Goal: Task Accomplishment & Management: Manage account settings

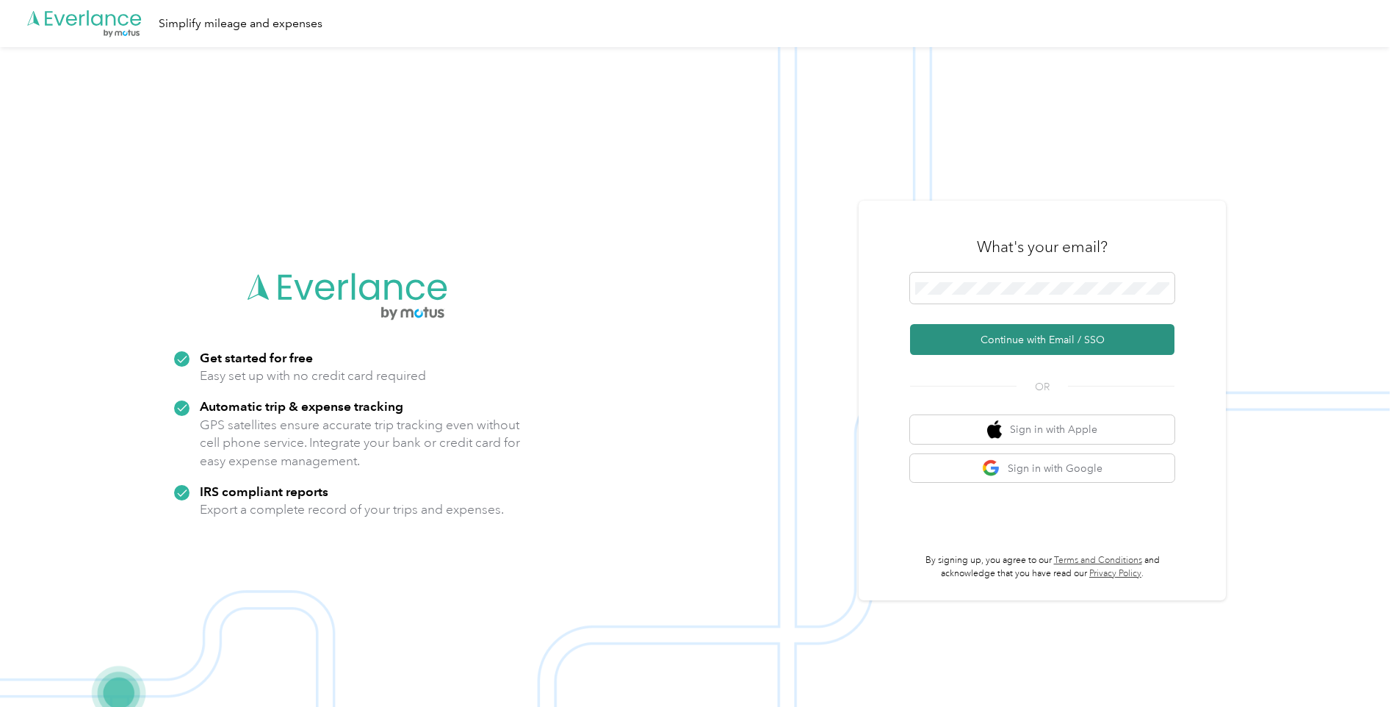
click at [1029, 345] on button "Continue with Email / SSO" at bounding box center [1042, 339] width 264 height 31
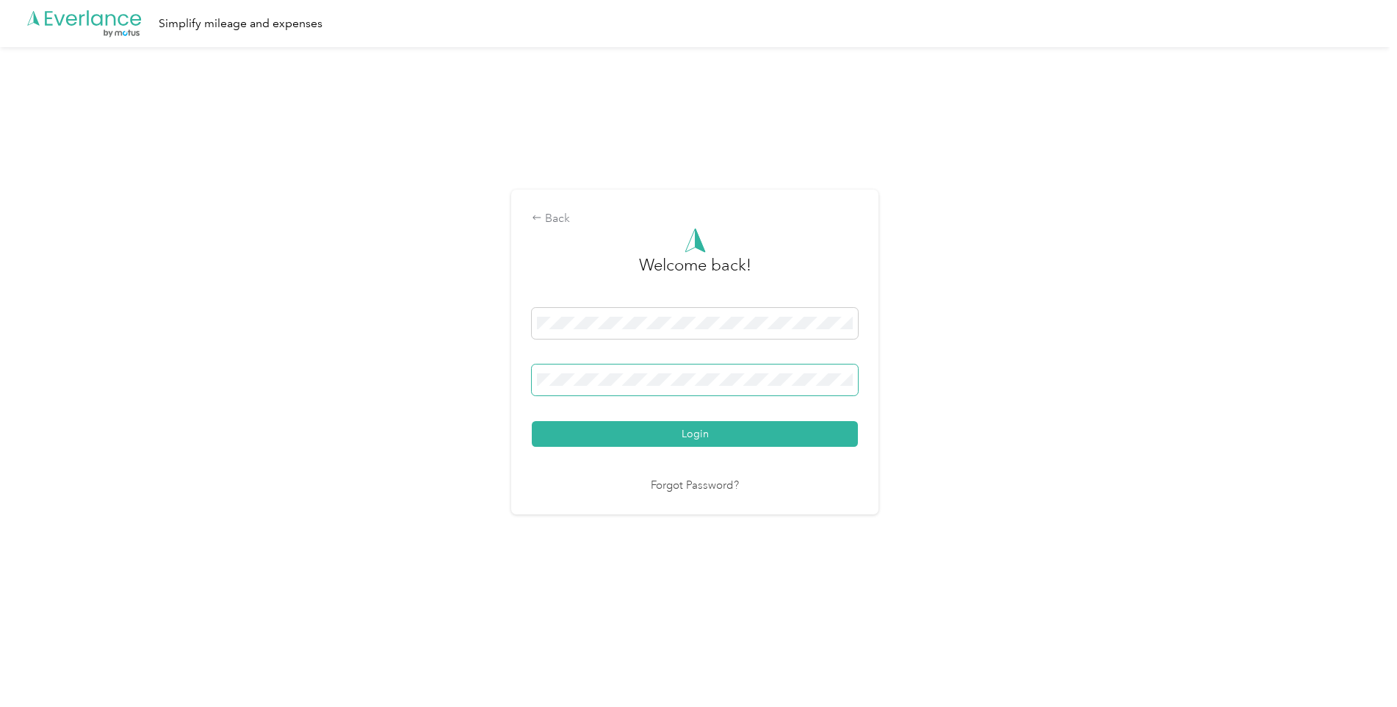
click at [532, 421] on button "Login" at bounding box center [695, 434] width 326 height 26
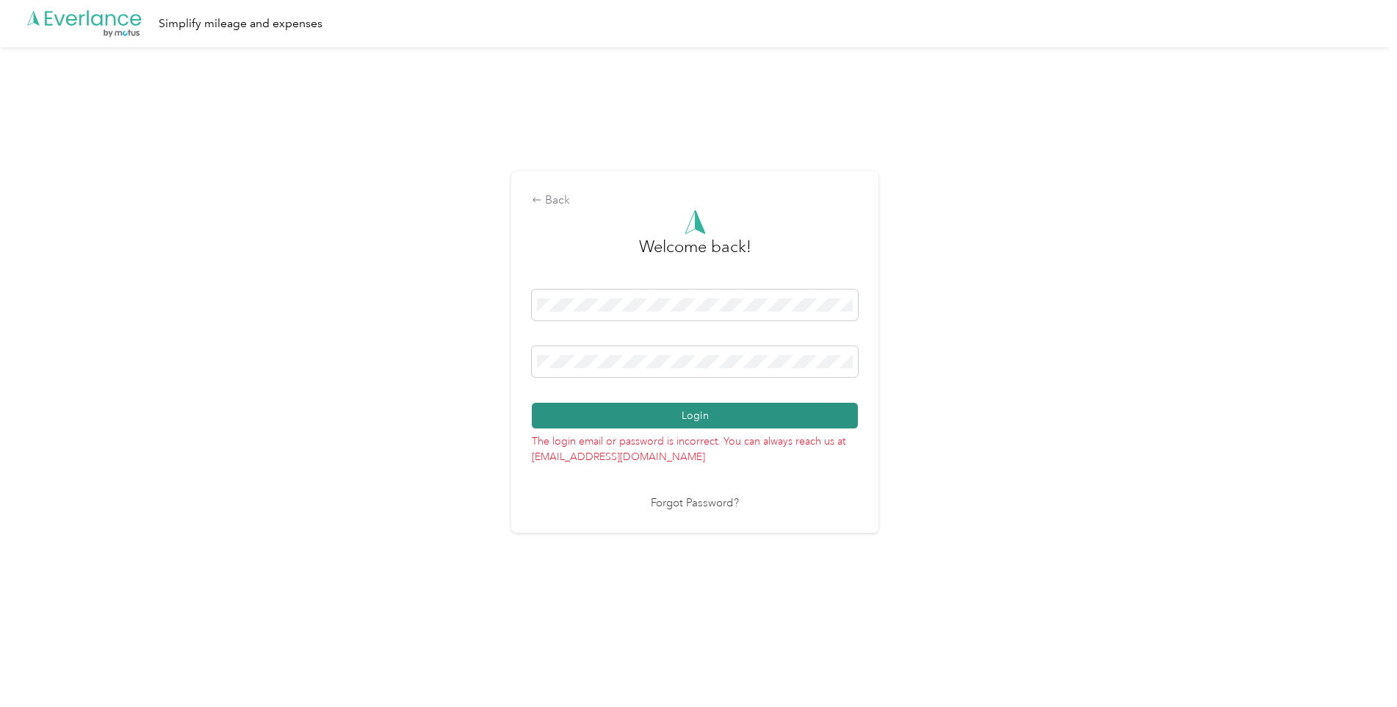
click at [759, 414] on button "Login" at bounding box center [695, 416] width 326 height 26
click at [680, 371] on span at bounding box center [695, 361] width 326 height 31
click at [729, 419] on button "Login" at bounding box center [695, 416] width 326 height 26
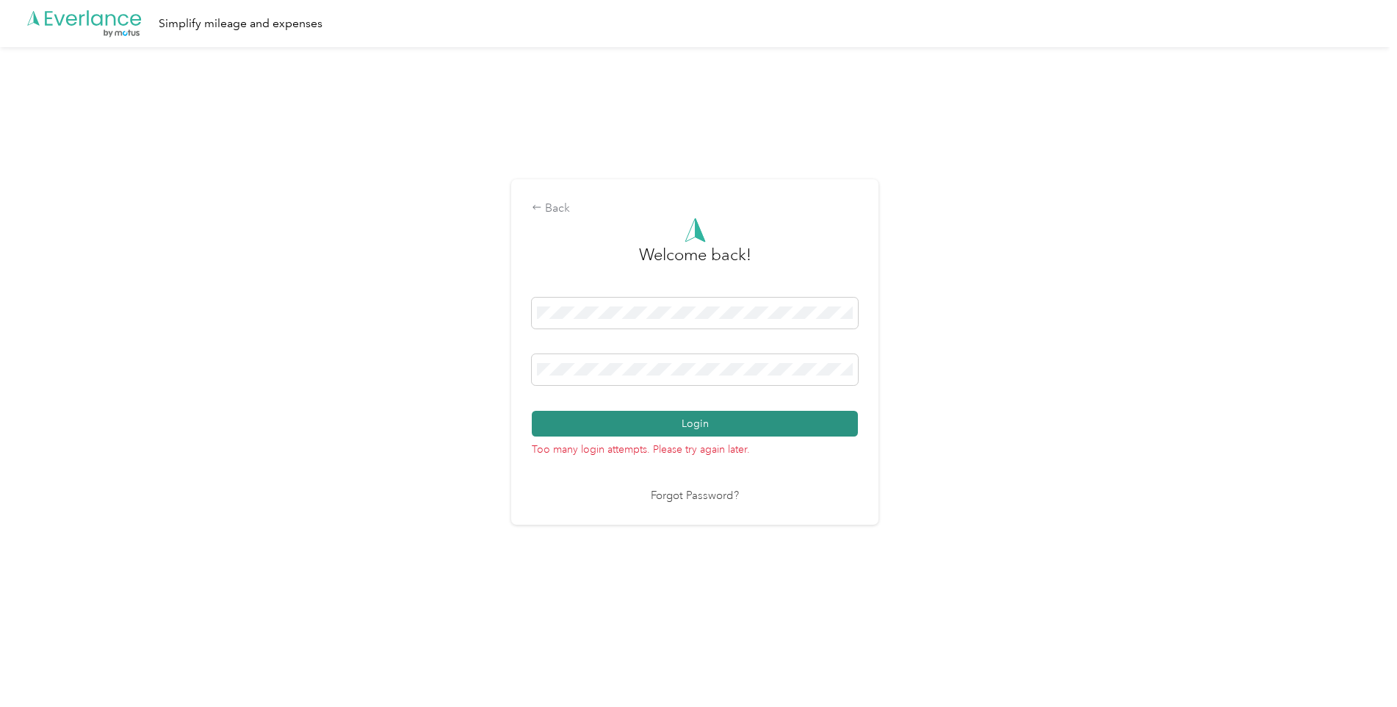
click at [682, 425] on button "Login" at bounding box center [695, 424] width 326 height 26
click at [652, 422] on button "Login" at bounding box center [695, 424] width 326 height 26
click at [311, 308] on div "Back Welcome back! Login Too many login attempts. Please try again later. Forgo…" at bounding box center [695, 358] width 1390 height 622
click at [651, 432] on button "Login" at bounding box center [695, 424] width 326 height 26
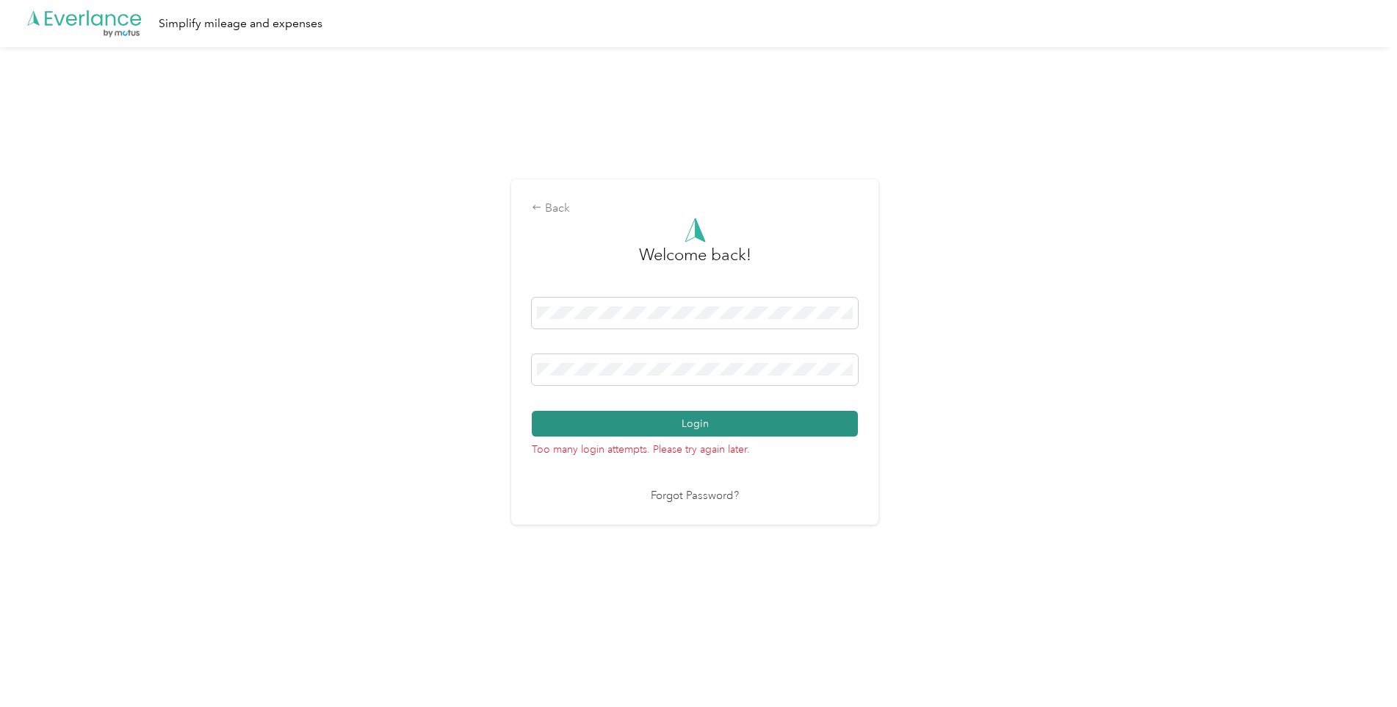
click at [735, 428] on button "Login" at bounding box center [695, 424] width 326 height 26
click at [176, 294] on div "Back Welcome back! Login Too many login attempts. Please try again later. Forgo…" at bounding box center [695, 358] width 1390 height 622
click at [674, 360] on span at bounding box center [695, 369] width 326 height 31
click at [305, 306] on div "Back Welcome back! Login Too many login attempts. Please try again later. Forgo…" at bounding box center [695, 358] width 1390 height 622
click at [672, 430] on button "Login" at bounding box center [695, 424] width 326 height 26
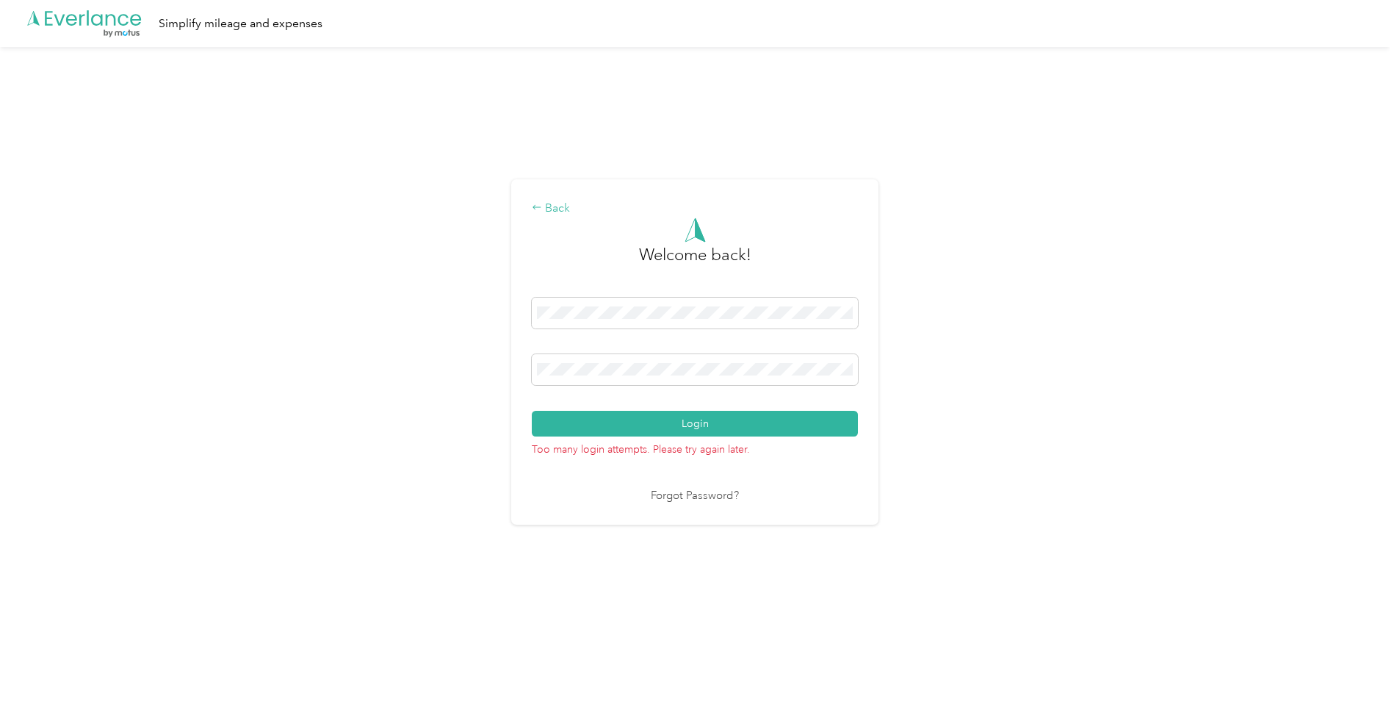
click at [559, 212] on div "Back" at bounding box center [695, 209] width 326 height 18
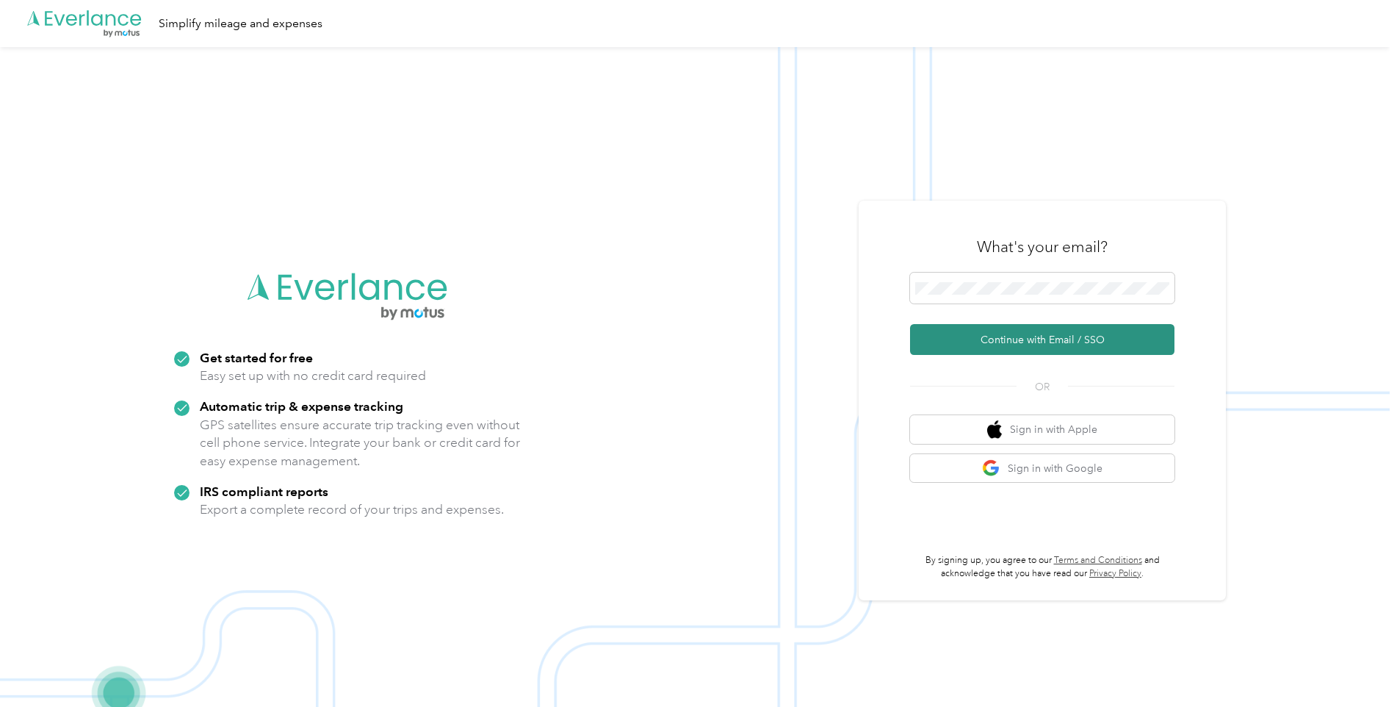
click at [1068, 343] on button "Continue with Email / SSO" at bounding box center [1042, 339] width 264 height 31
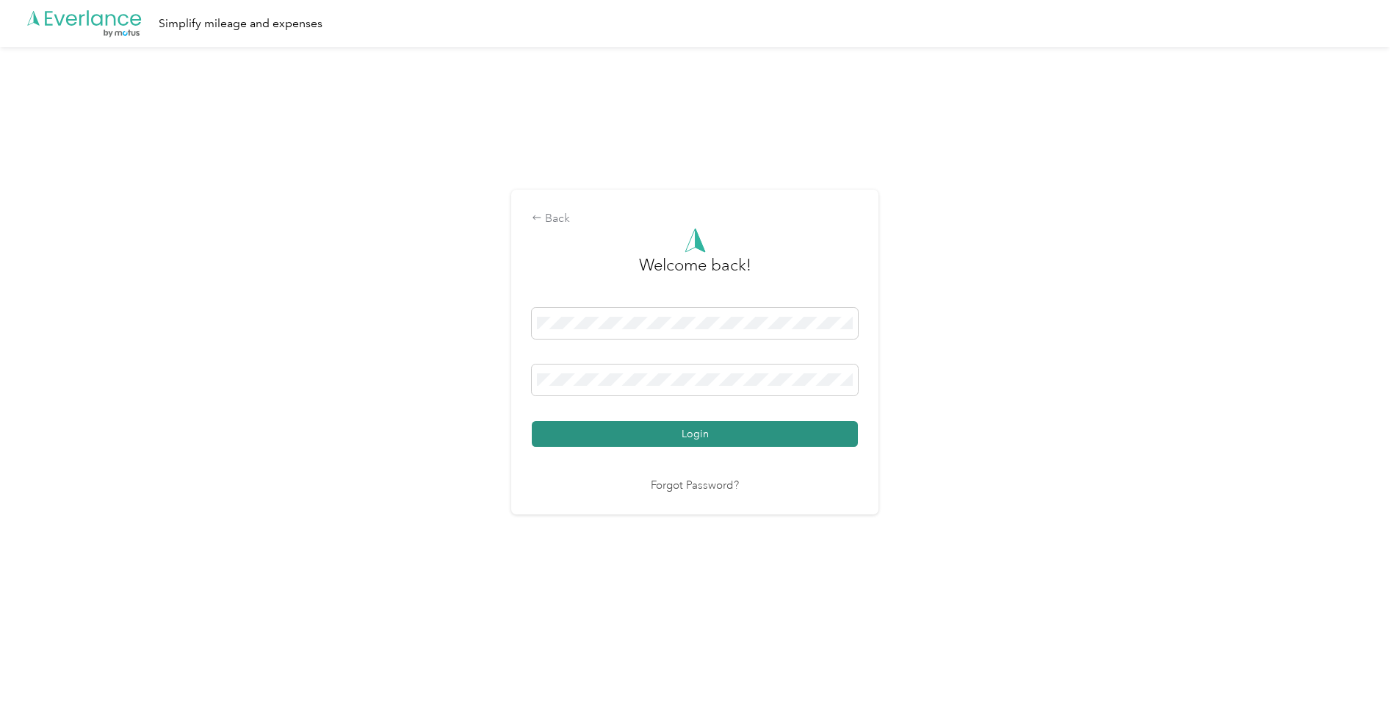
click at [708, 432] on button "Login" at bounding box center [695, 434] width 326 height 26
